Goal: Find specific page/section: Find specific page/section

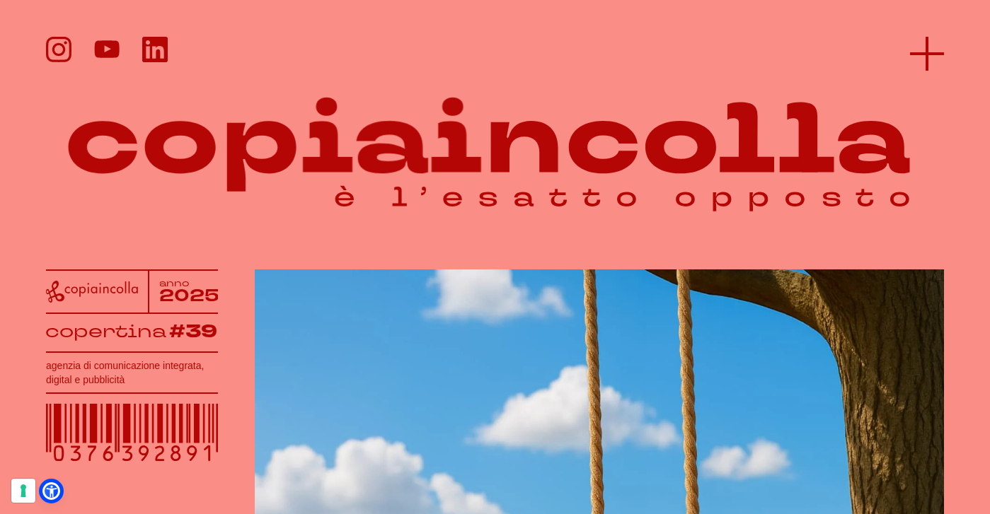
click at [927, 46] on icon at bounding box center [927, 54] width 34 height 34
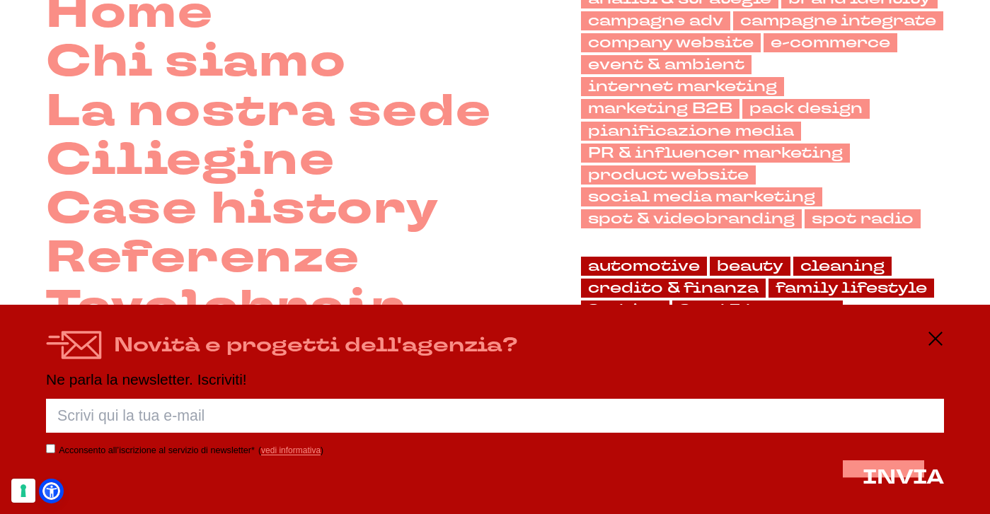
scroll to position [317, 0]
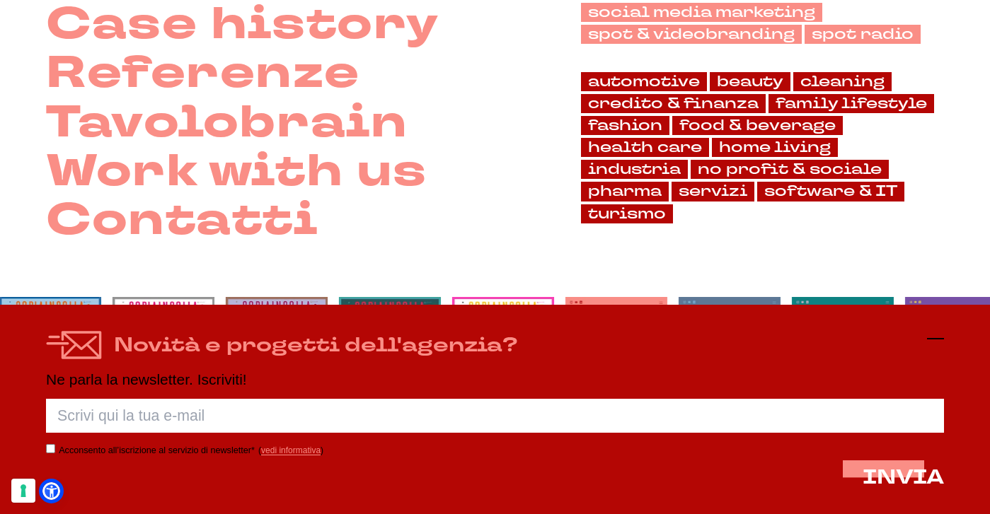
click at [940, 338] on icon at bounding box center [935, 338] width 17 height 17
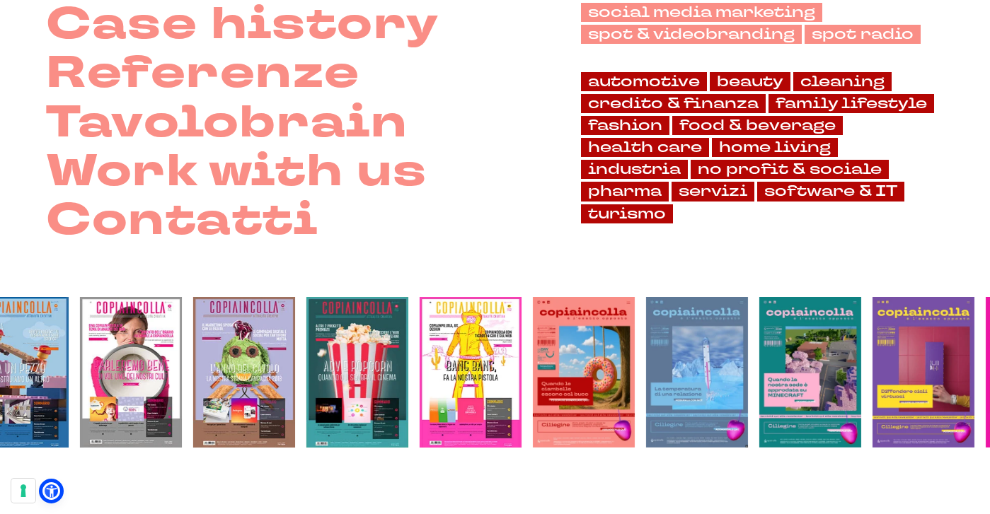
scroll to position [221, 0]
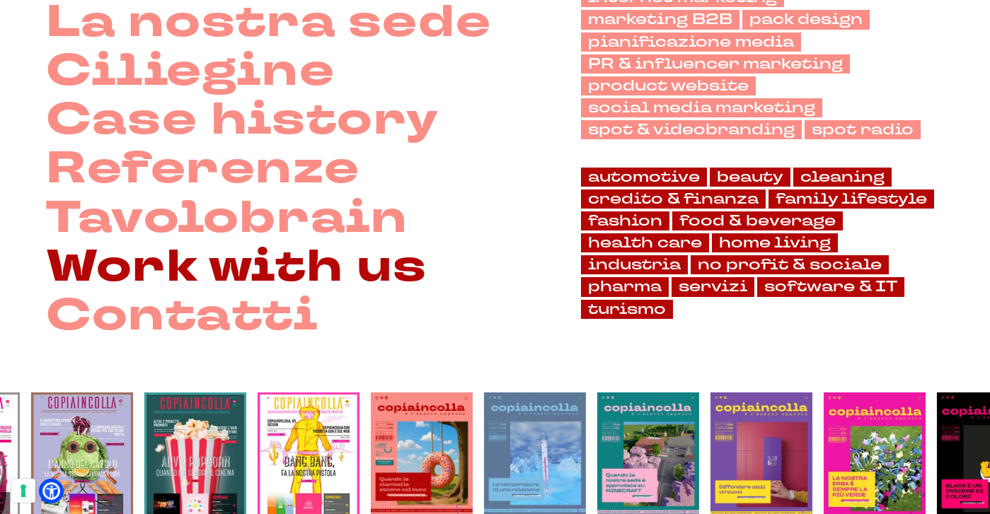
click at [323, 263] on link "Work with us" at bounding box center [236, 267] width 381 height 49
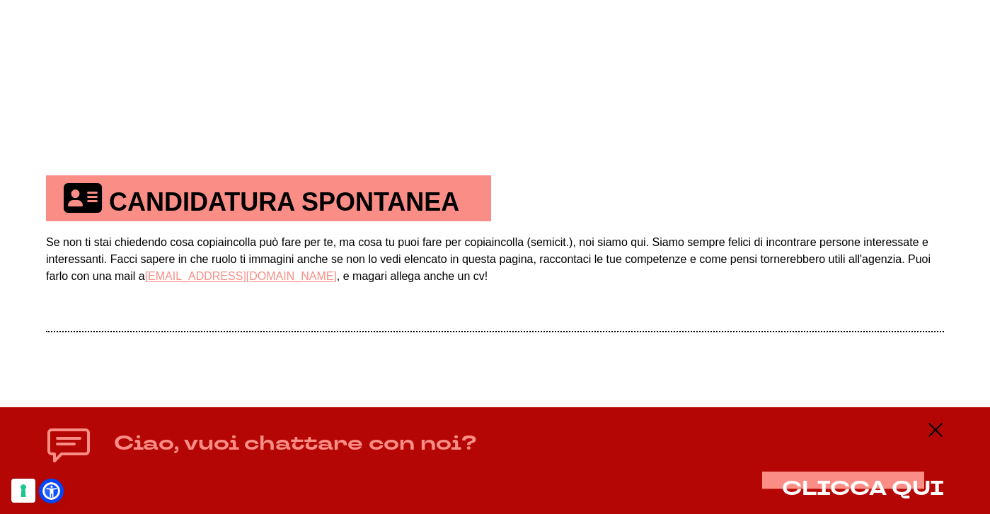
scroll to position [796, 0]
click at [931, 435] on icon at bounding box center [935, 430] width 17 height 17
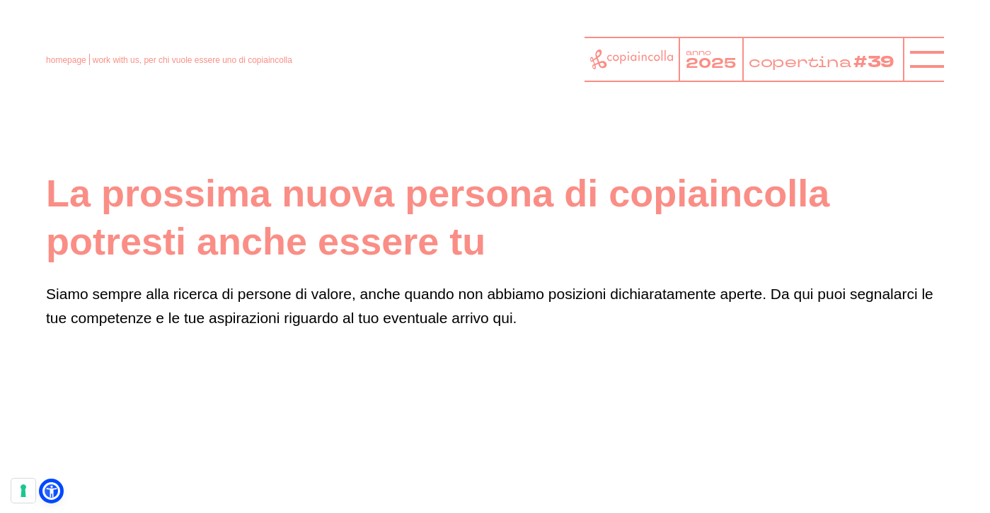
scroll to position [0, 0]
